Goal: Transaction & Acquisition: Obtain resource

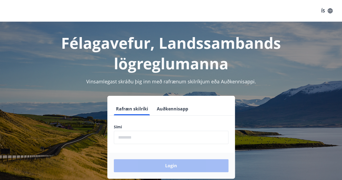
click at [134, 137] on input "phone" at bounding box center [171, 137] width 115 height 13
click at [178, 108] on button "Auðkennisapp" at bounding box center [173, 108] width 36 height 13
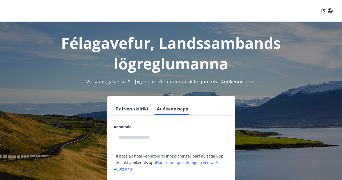
click at [144, 139] on input "text" at bounding box center [171, 137] width 115 height 13
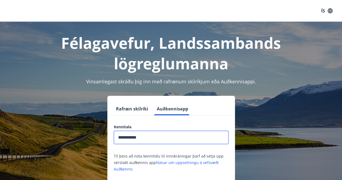
type input "**********"
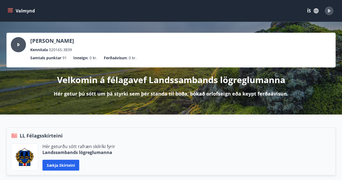
click at [12, 11] on icon "menu" at bounding box center [11, 11] width 6 height 1
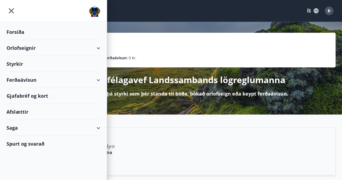
click at [27, 46] on div "Orlofseignir" at bounding box center [53, 48] width 94 height 16
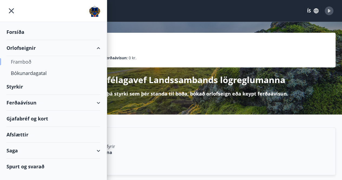
click at [23, 62] on div "Framboð" at bounding box center [53, 61] width 85 height 11
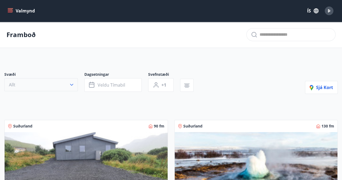
click at [72, 84] on icon "button" at bounding box center [71, 84] width 5 height 5
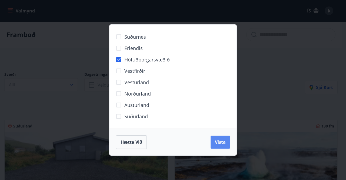
click at [221, 142] on span "Vista" at bounding box center [220, 142] width 11 height 6
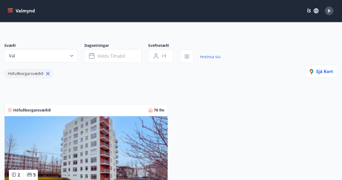
scroll to position [27, 0]
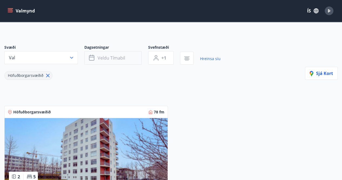
click at [94, 54] on button "Veldu tímabil" at bounding box center [112, 58] width 57 height 14
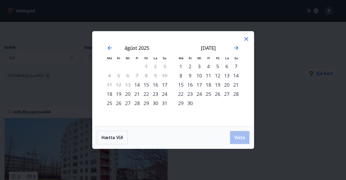
click at [138, 95] on div "21" at bounding box center [136, 93] width 9 height 9
click at [109, 104] on div "25" at bounding box center [109, 102] width 9 height 9
click at [241, 137] on span "Vista" at bounding box center [239, 137] width 11 height 6
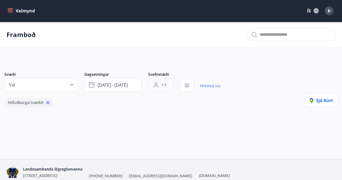
click at [161, 85] on span "+1" at bounding box center [163, 85] width 5 height 6
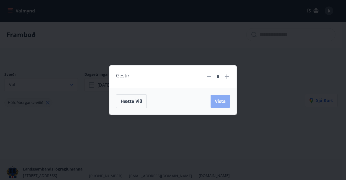
click at [222, 101] on span "Vista" at bounding box center [220, 101] width 11 height 6
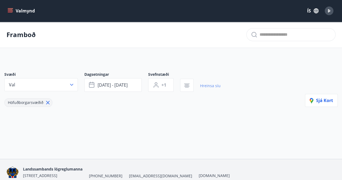
click at [218, 81] on link "Hreinsa síu" at bounding box center [210, 86] width 21 height 12
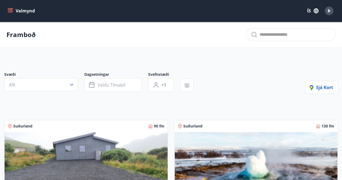
click at [217, 83] on div "Svæði Allt Dagsetningar Veldu tímabil Svefnstæði +1 Sjá kort" at bounding box center [170, 83] width 333 height 22
click at [8, 8] on icon "menu" at bounding box center [11, 8] width 6 height 1
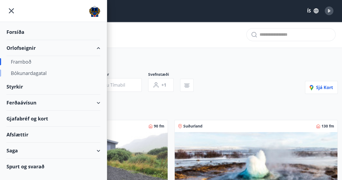
click at [19, 73] on div "Bókunardagatal" at bounding box center [53, 72] width 85 height 11
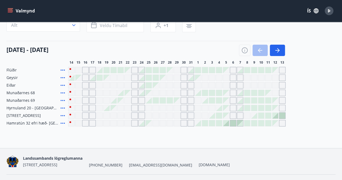
scroll to position [47, 0]
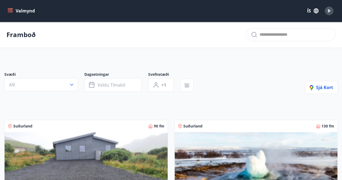
click at [11, 8] on icon "menu" at bounding box center [11, 8] width 6 height 1
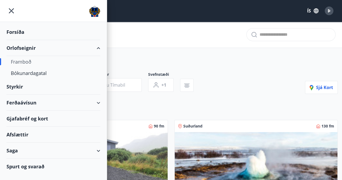
click at [21, 105] on div "Ferðaávísun" at bounding box center [53, 103] width 94 height 16
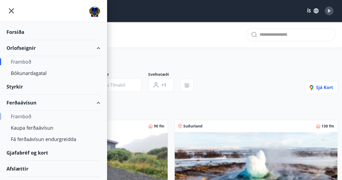
click at [22, 116] on div "Framboð" at bounding box center [53, 116] width 85 height 11
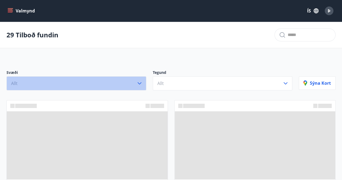
click at [140, 82] on icon "button" at bounding box center [139, 83] width 6 height 6
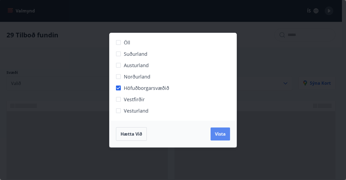
click at [222, 136] on span "Vista" at bounding box center [220, 134] width 11 height 6
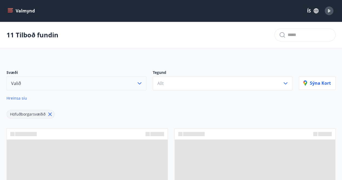
click at [139, 84] on icon "button" at bounding box center [139, 83] width 6 height 6
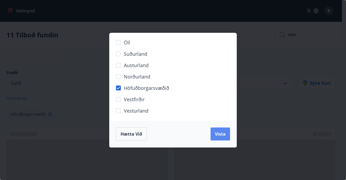
click at [219, 135] on span "Vista" at bounding box center [220, 134] width 11 height 6
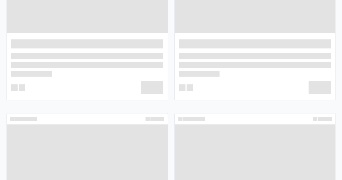
scroll to position [55, 0]
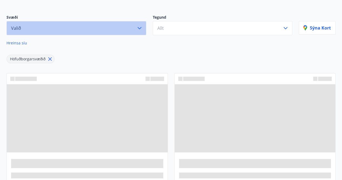
click at [25, 26] on button "Valið" at bounding box center [76, 28] width 140 height 14
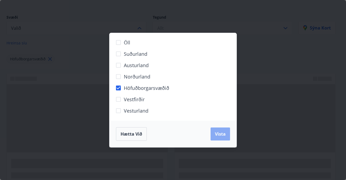
click at [219, 135] on span "Vista" at bounding box center [220, 134] width 11 height 6
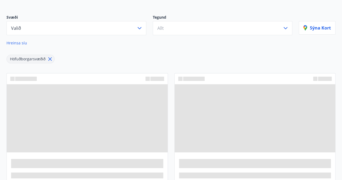
click at [111, 125] on span at bounding box center [87, 118] width 161 height 68
click at [156, 78] on span at bounding box center [157, 78] width 14 height 4
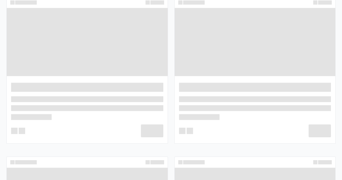
scroll to position [259, 0]
